Goal: Task Accomplishment & Management: Use online tool/utility

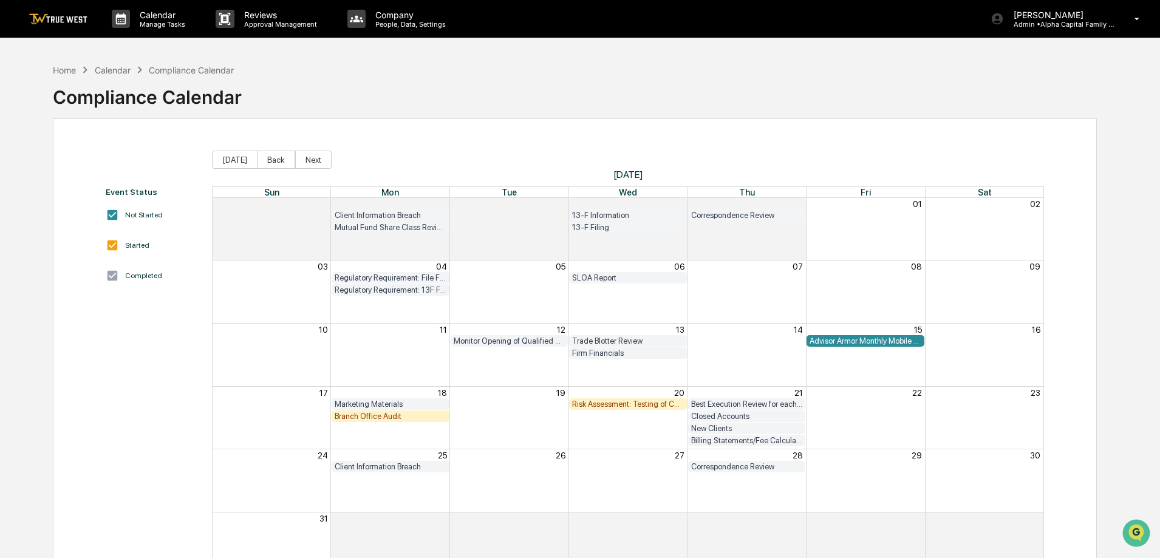
click at [228, 485] on div "Month View" at bounding box center [272, 481] width 118 height 63
click at [39, 16] on img at bounding box center [58, 19] width 58 height 12
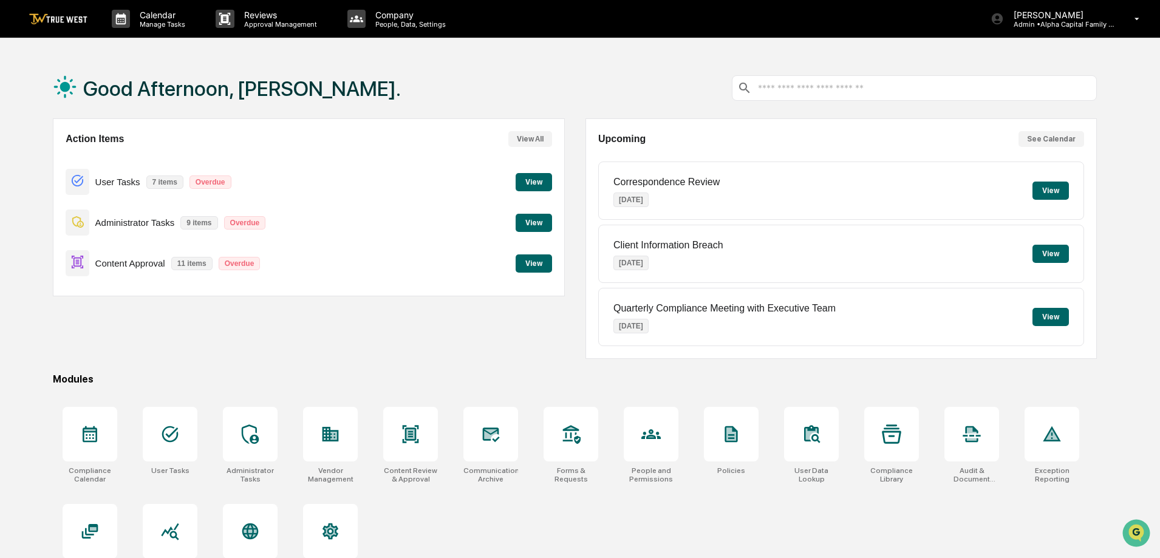
click at [536, 225] on button "View" at bounding box center [534, 223] width 36 height 18
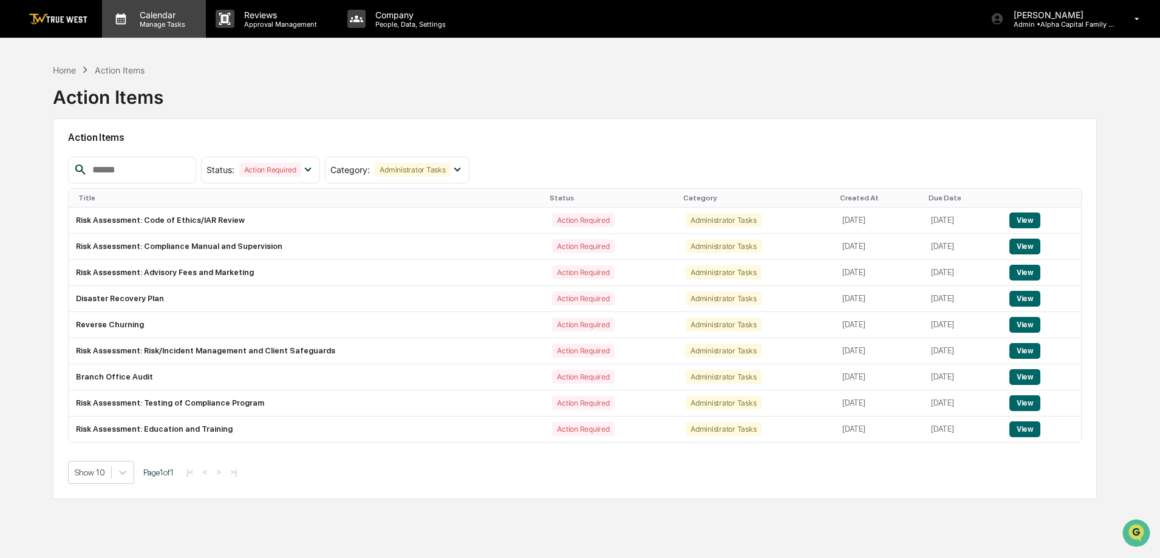
click at [139, 26] on p "Manage Tasks" at bounding box center [160, 24] width 61 height 9
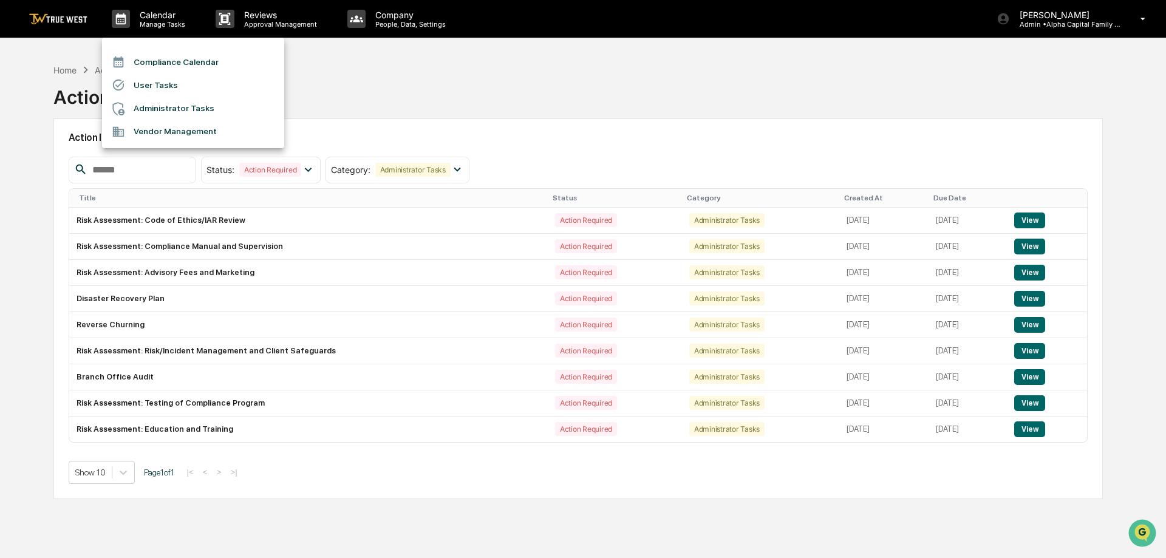
click at [222, 64] on li "Compliance Calendar" at bounding box center [193, 61] width 182 height 23
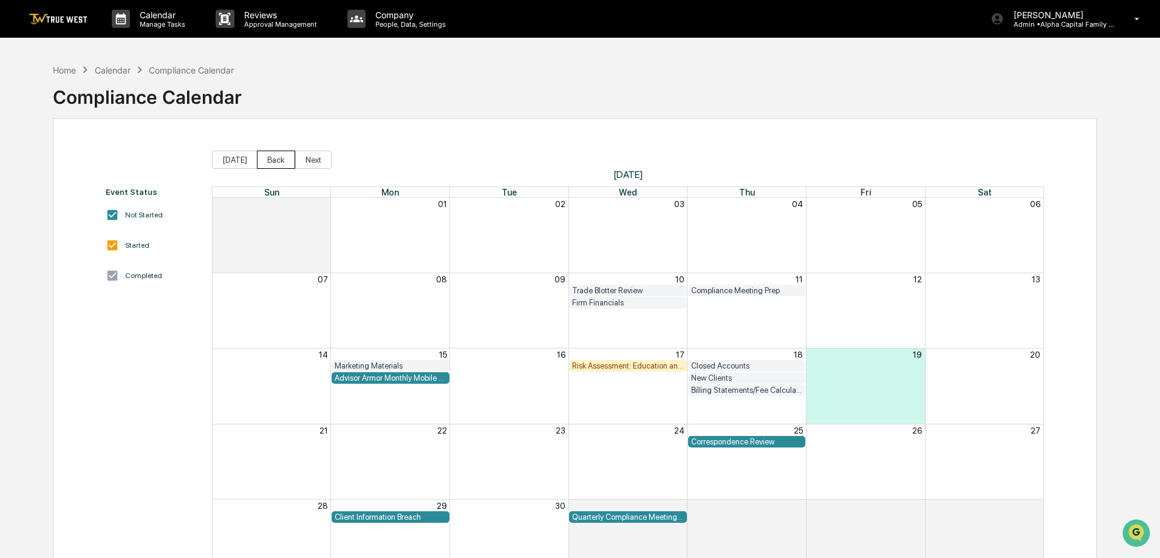
click at [263, 163] on button "Back" at bounding box center [276, 160] width 38 height 18
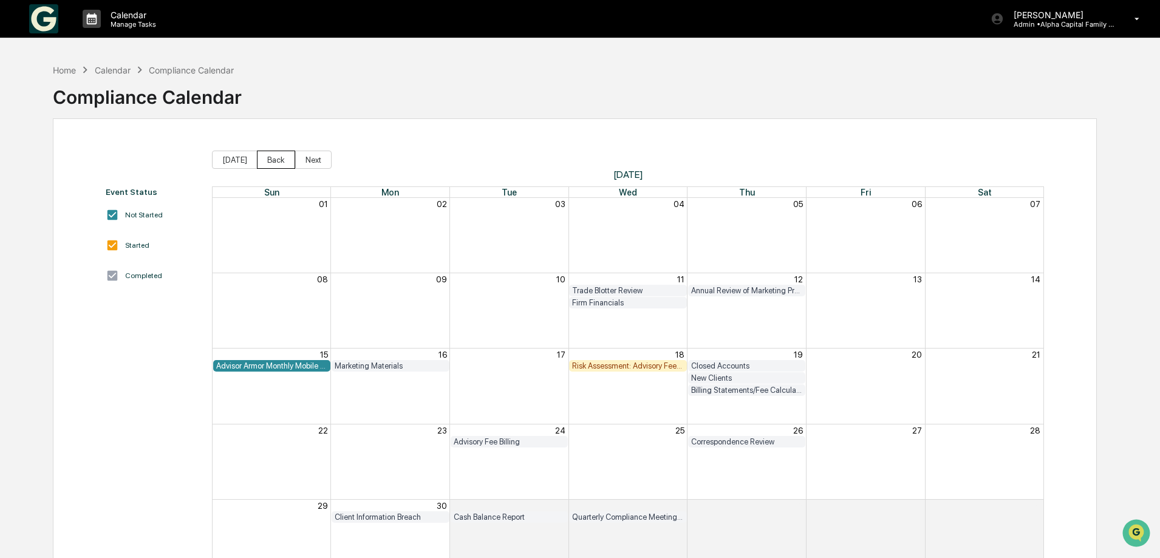
click at [263, 163] on button "Back" at bounding box center [276, 160] width 38 height 18
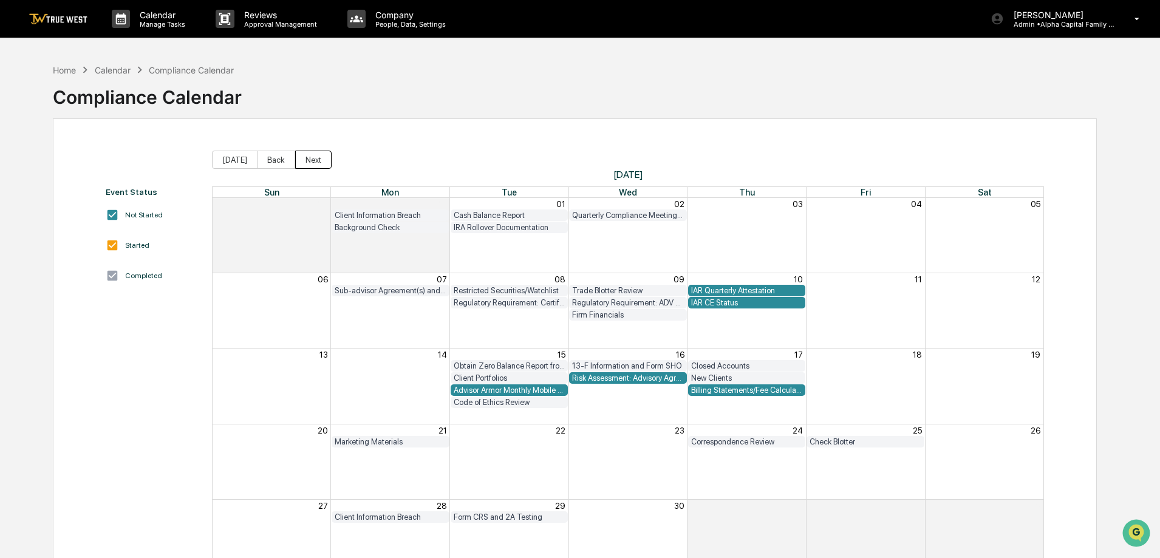
click at [309, 157] on button "Next" at bounding box center [313, 160] width 36 height 18
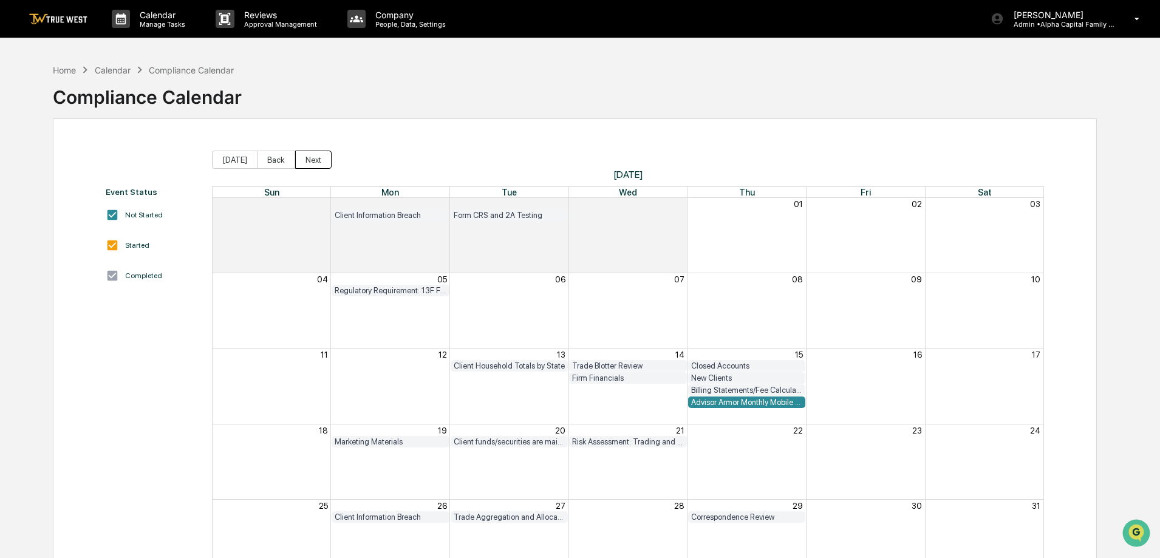
click at [309, 157] on button "Next" at bounding box center [313, 160] width 36 height 18
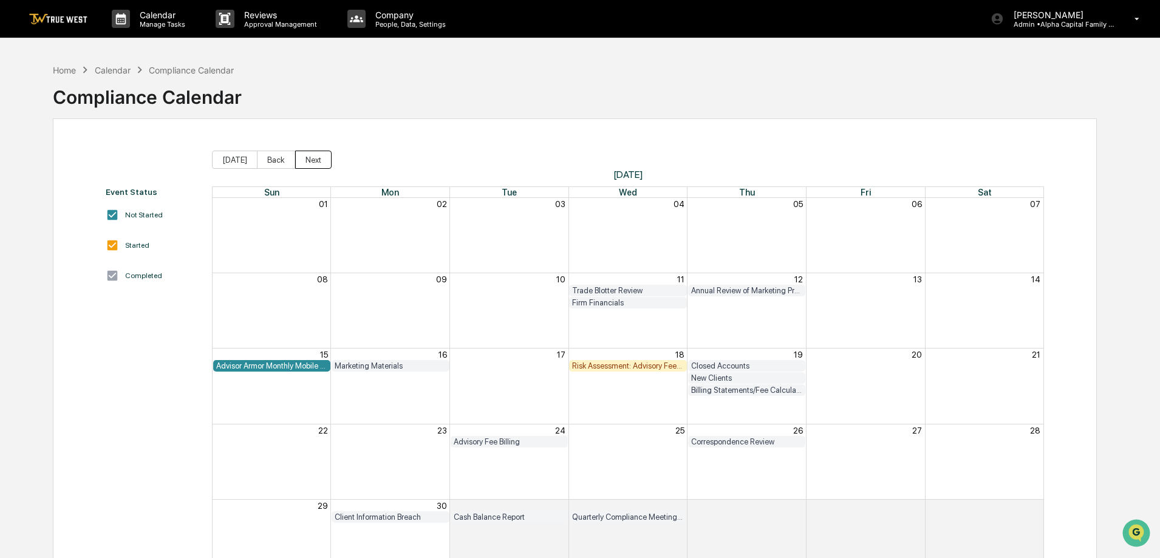
click at [309, 157] on button "Next" at bounding box center [313, 160] width 36 height 18
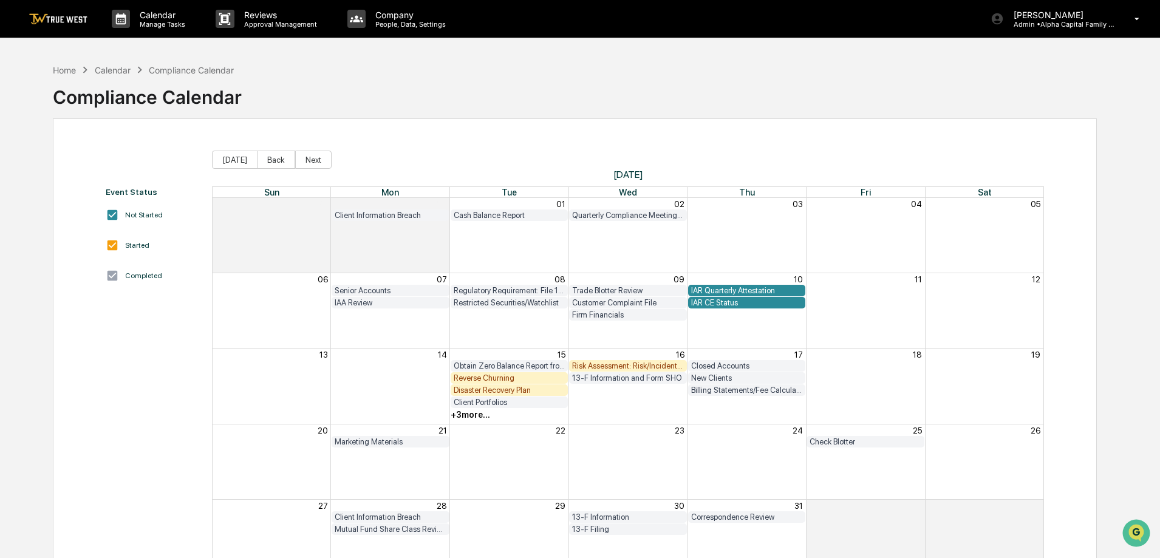
click at [488, 391] on div "Disaster Recovery Plan" at bounding box center [510, 390] width 112 height 9
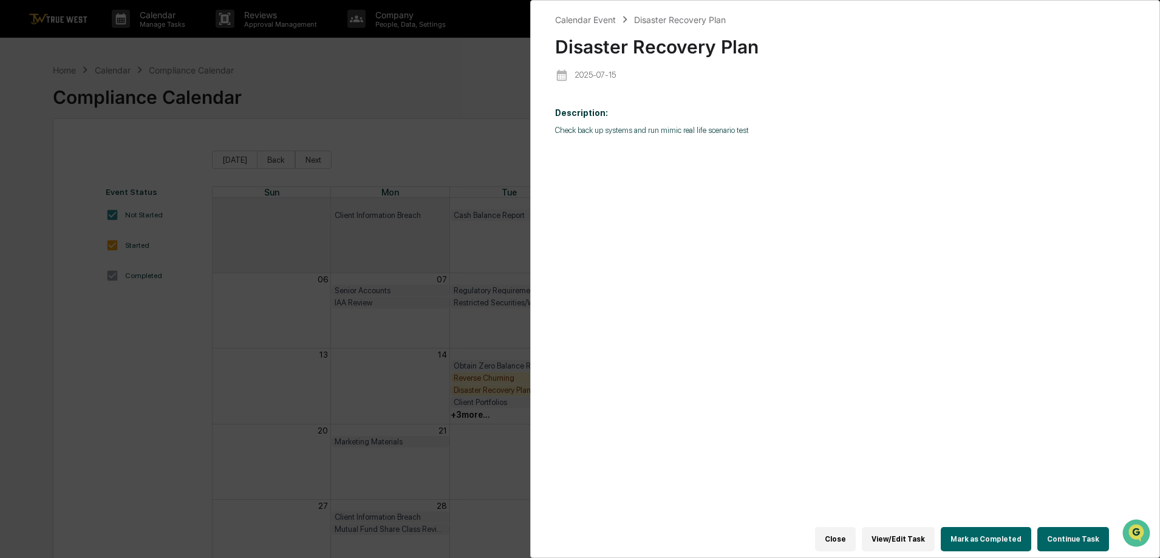
click at [1054, 531] on button "Continue Task" at bounding box center [1074, 539] width 72 height 24
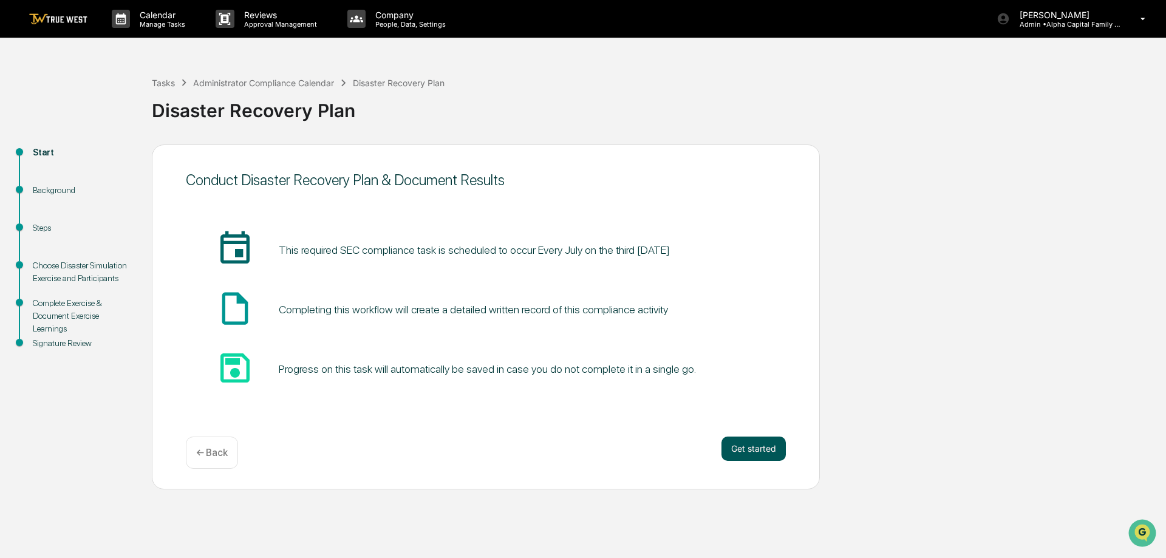
click at [771, 451] on button "Get started" at bounding box center [754, 449] width 64 height 24
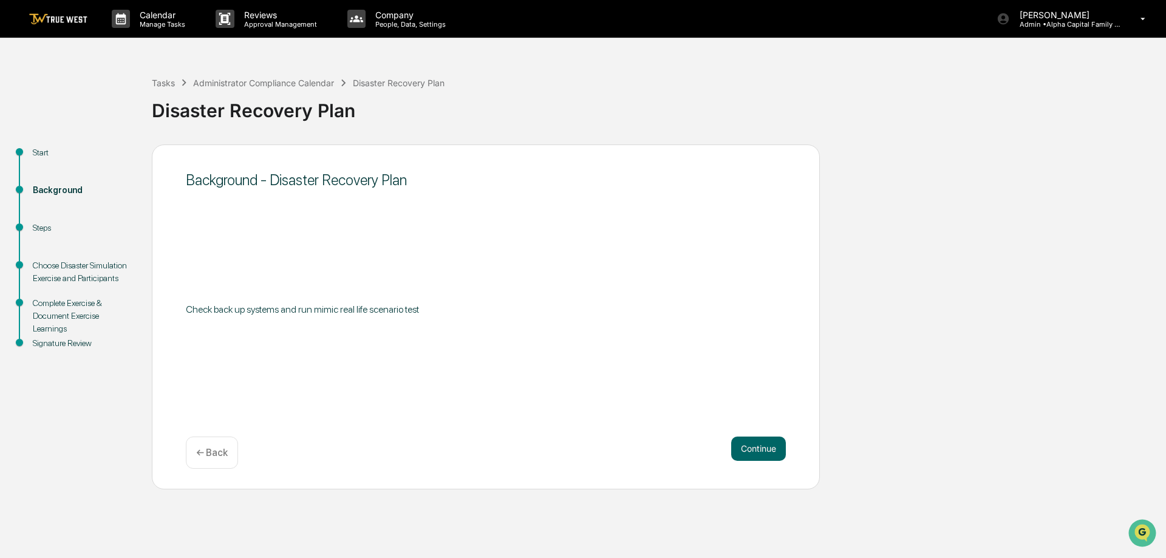
click at [771, 451] on button "Continue" at bounding box center [758, 449] width 55 height 24
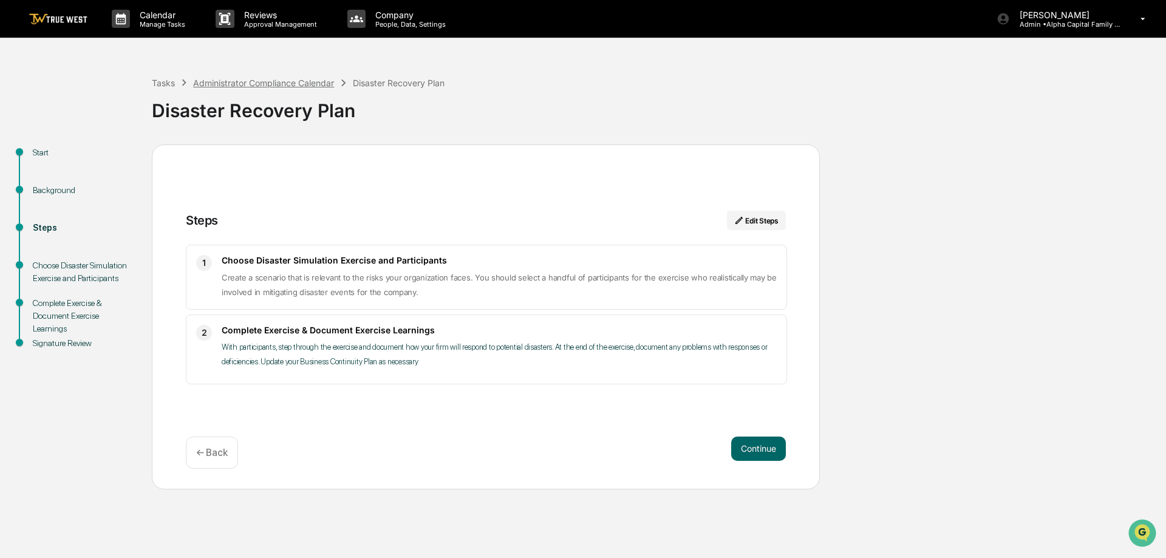
click at [267, 81] on div "Administrator Compliance Calendar" at bounding box center [263, 83] width 141 height 10
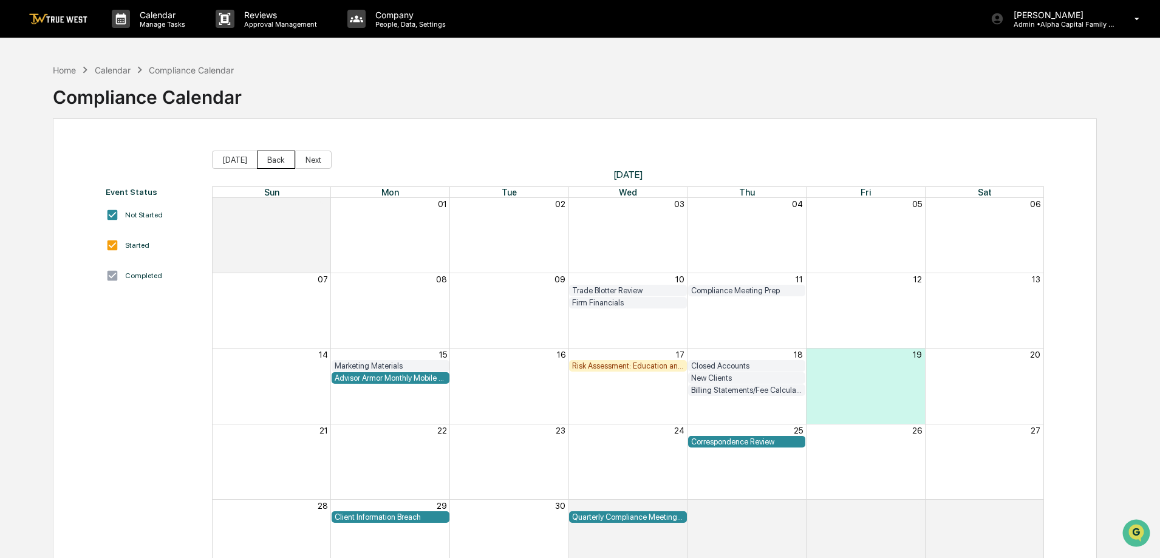
click at [286, 158] on button "Back" at bounding box center [276, 160] width 38 height 18
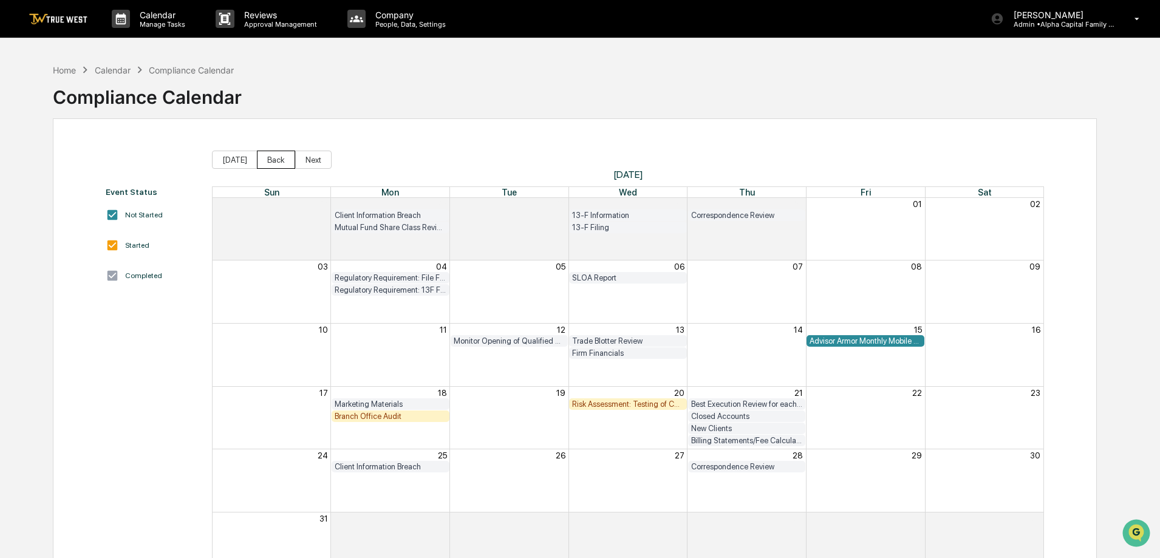
click at [286, 158] on button "Back" at bounding box center [276, 160] width 38 height 18
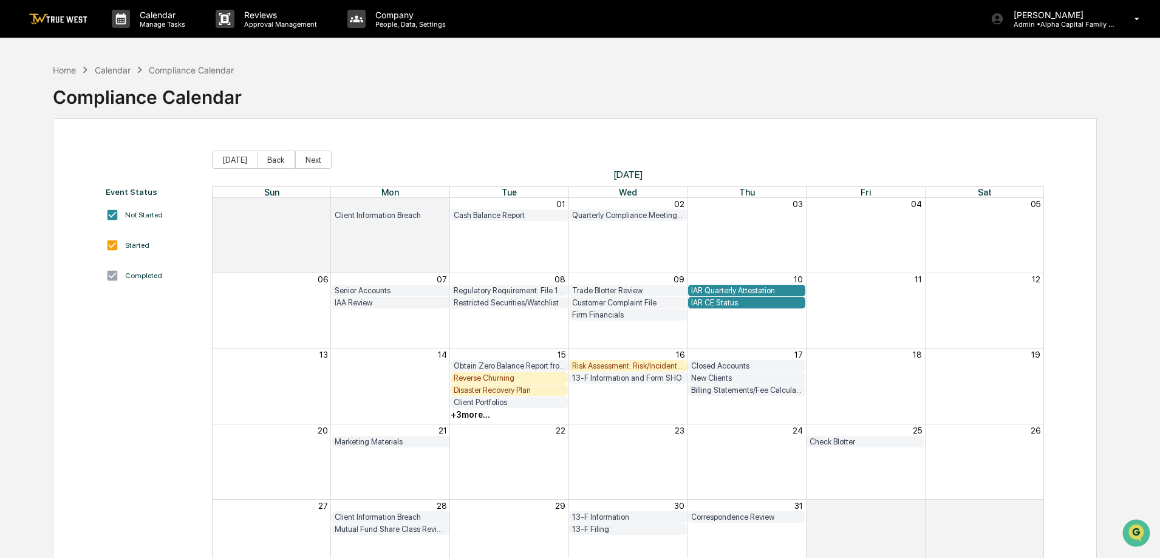
click at [520, 377] on div "Reverse Churning" at bounding box center [510, 378] width 112 height 9
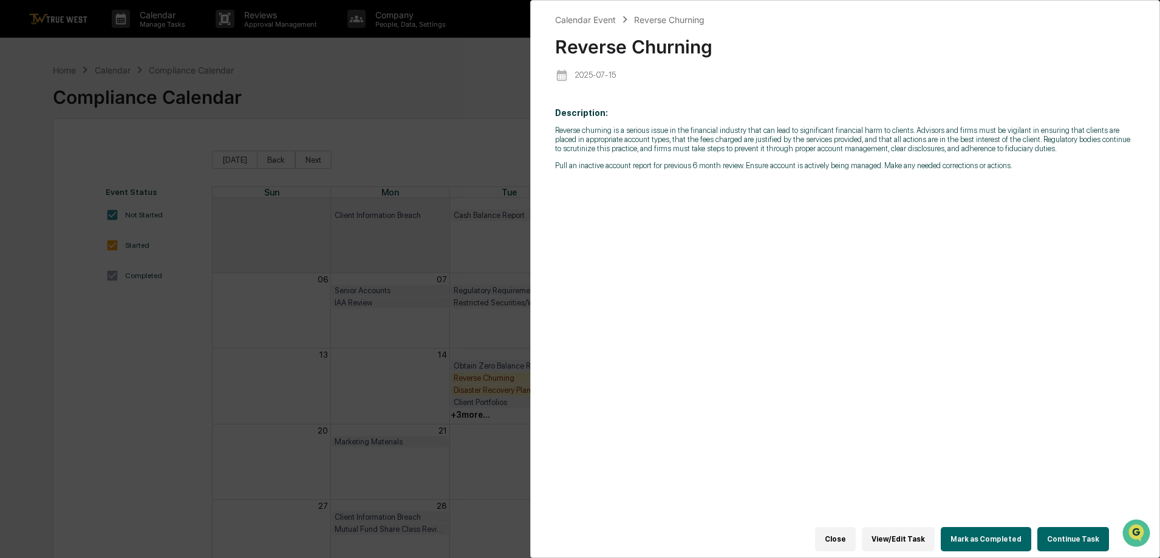
click at [838, 535] on button "Close" at bounding box center [835, 539] width 41 height 24
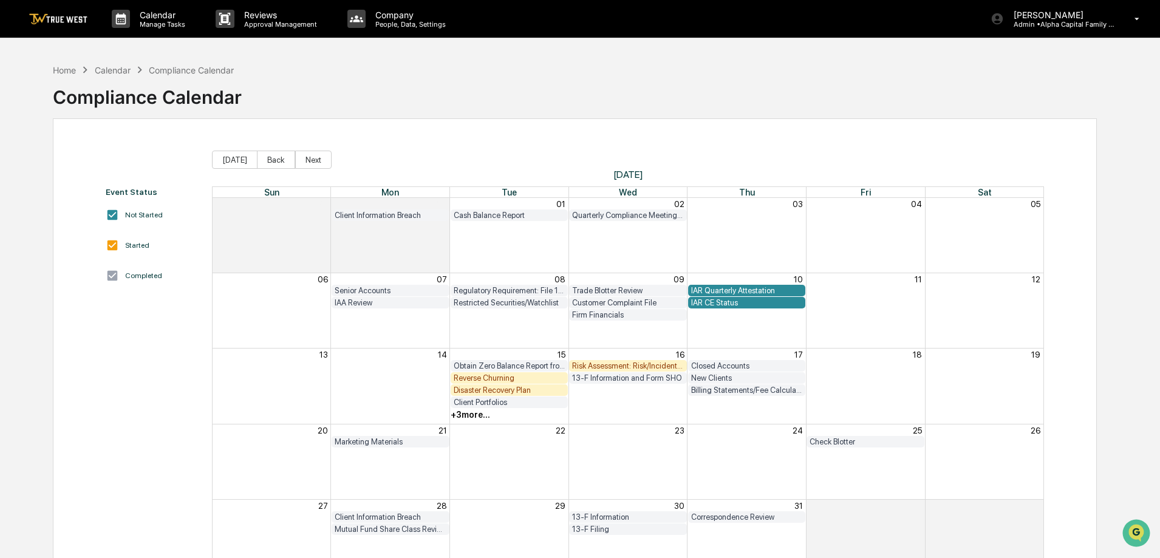
click at [528, 392] on div "Disaster Recovery Plan" at bounding box center [510, 390] width 112 height 9
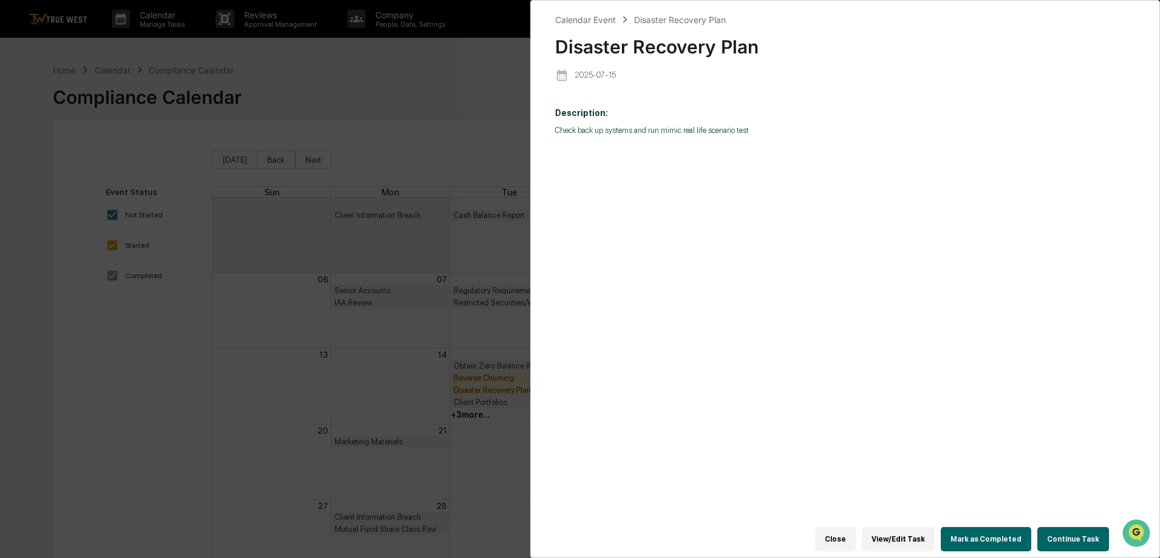
click at [1056, 528] on button "Continue Task" at bounding box center [1074, 539] width 72 height 24
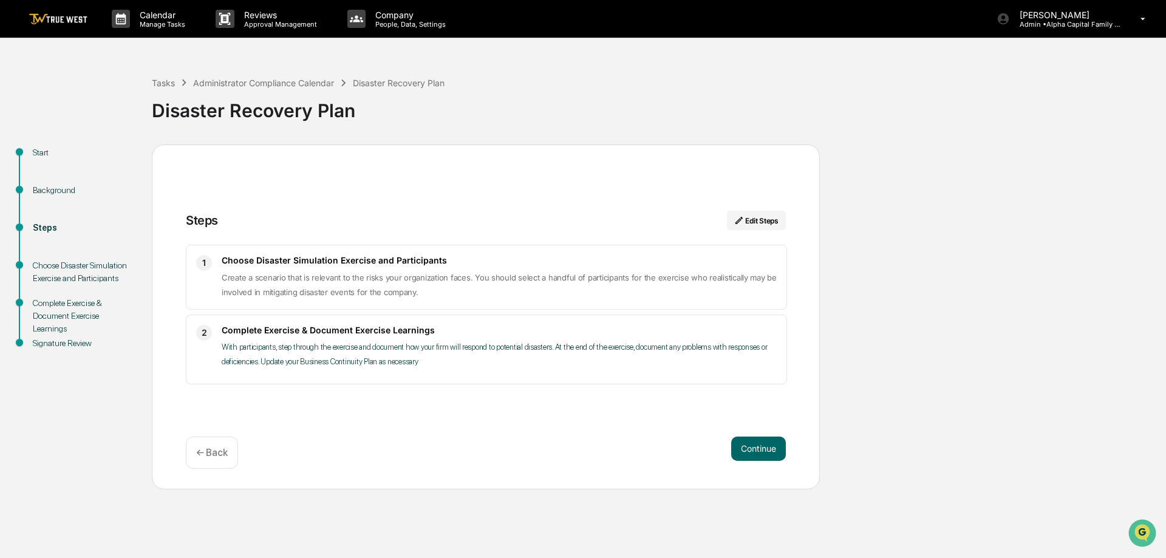
click at [963, 240] on div "Start Background Steps Choose Disaster Simulation Exercise and Participants Com…" at bounding box center [583, 317] width 1154 height 345
